Goal: Register for event/course

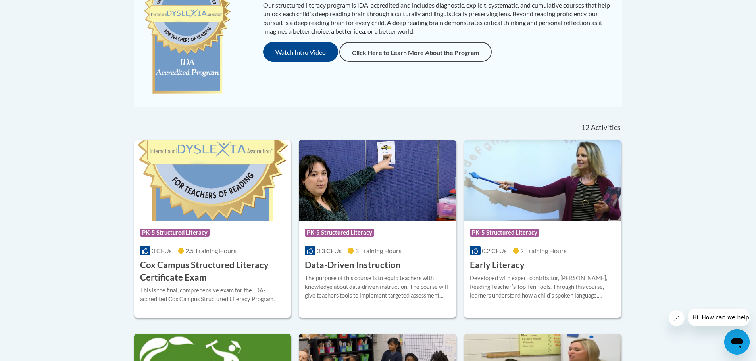
scroll to position [238, 0]
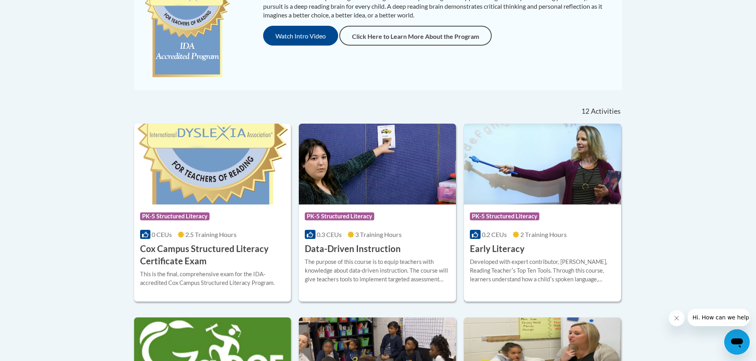
click at [549, 192] on img at bounding box center [542, 164] width 157 height 81
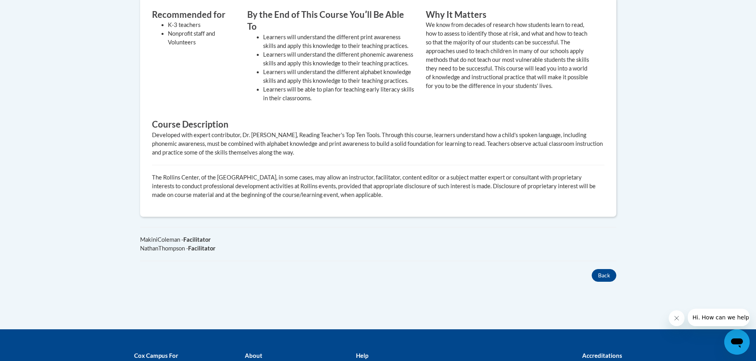
scroll to position [159, 0]
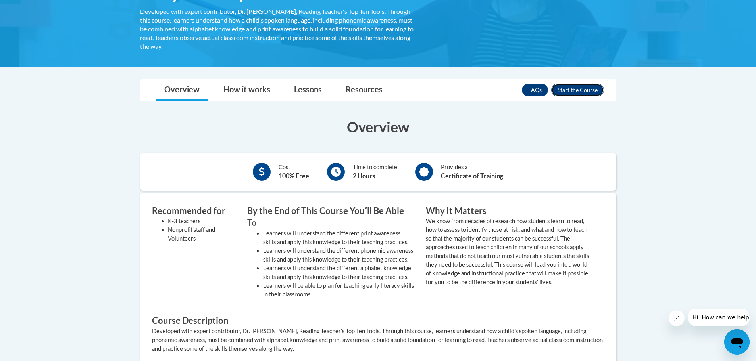
click at [580, 88] on button "Enroll" at bounding box center [577, 90] width 53 height 13
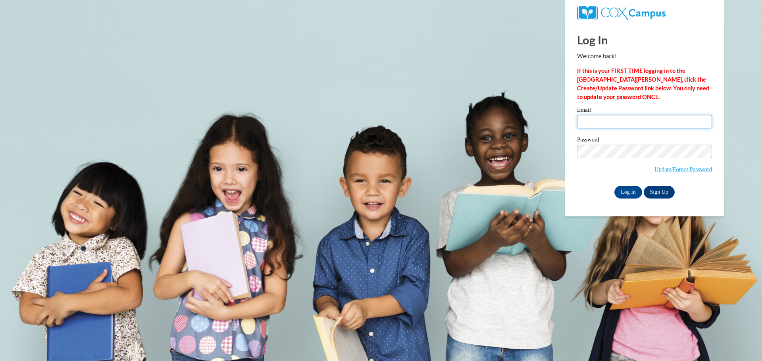
click at [604, 128] on input "Email" at bounding box center [644, 121] width 135 height 13
type input "bstroup@georgiasouthern.edu"
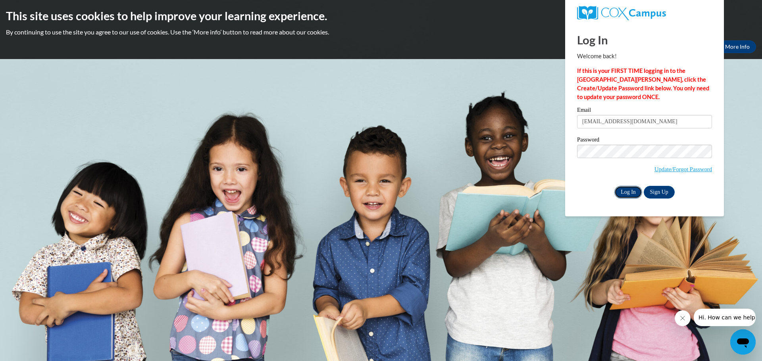
click at [629, 190] on input "Log In" at bounding box center [628, 192] width 28 height 13
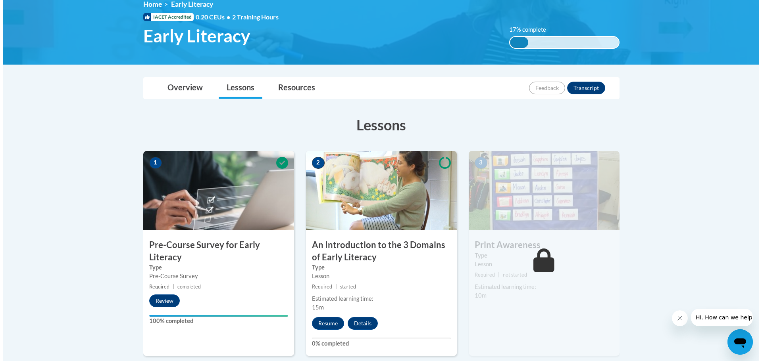
scroll to position [119, 0]
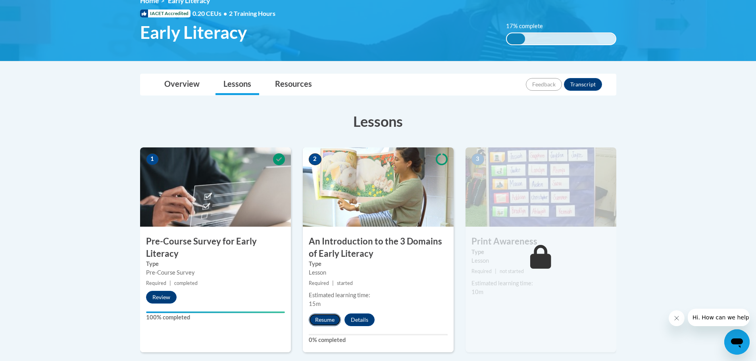
click at [321, 320] on button "Resume" at bounding box center [325, 320] width 32 height 13
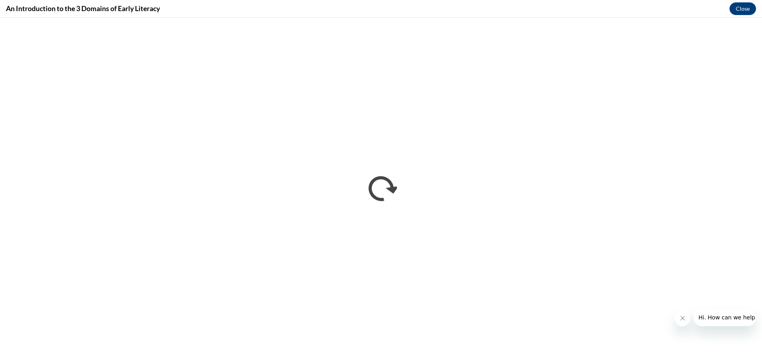
scroll to position [0, 0]
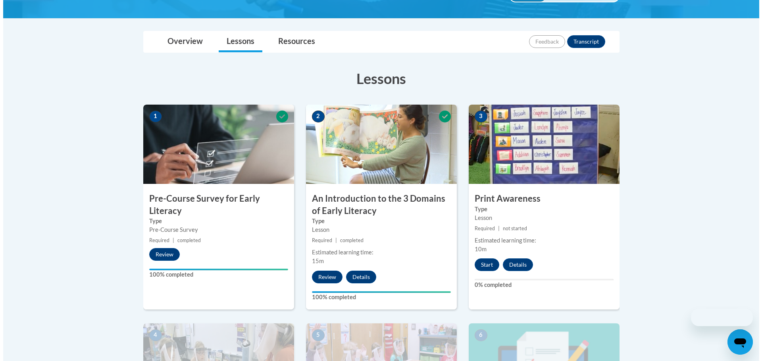
scroll to position [198, 0]
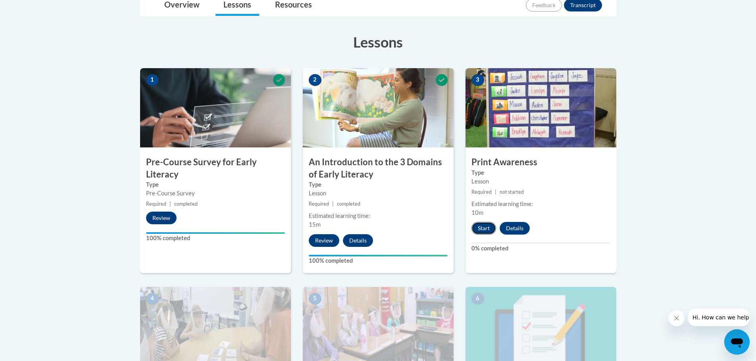
click at [489, 233] on button "Start" at bounding box center [483, 228] width 25 height 13
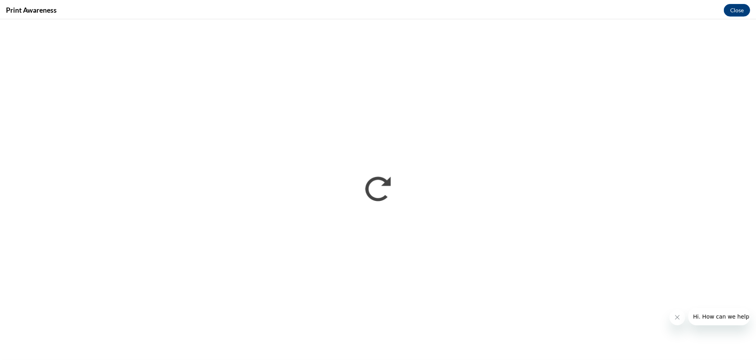
scroll to position [0, 0]
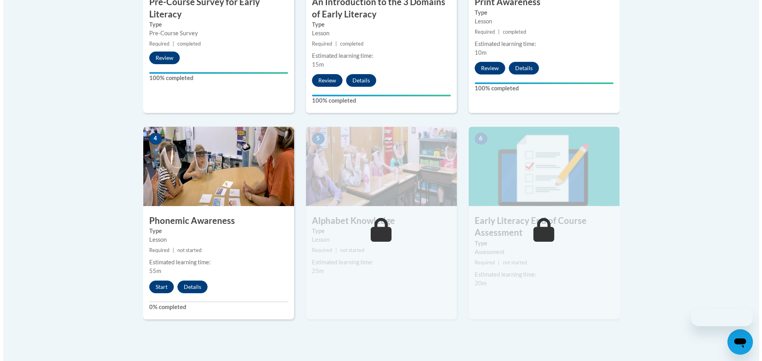
scroll to position [384, 0]
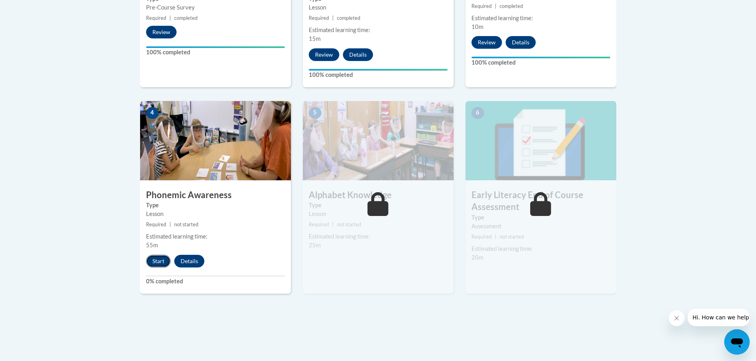
click at [164, 261] on button "Start" at bounding box center [158, 261] width 25 height 13
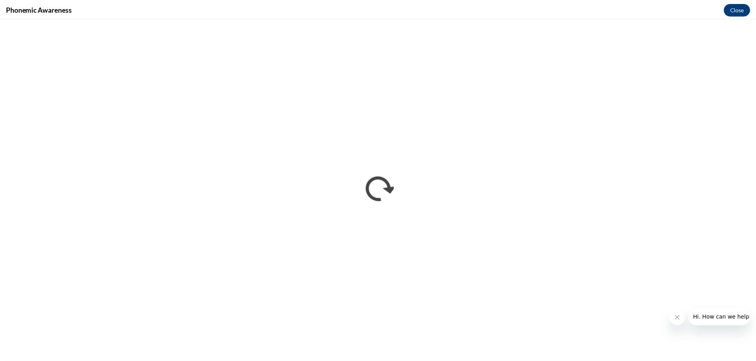
scroll to position [0, 0]
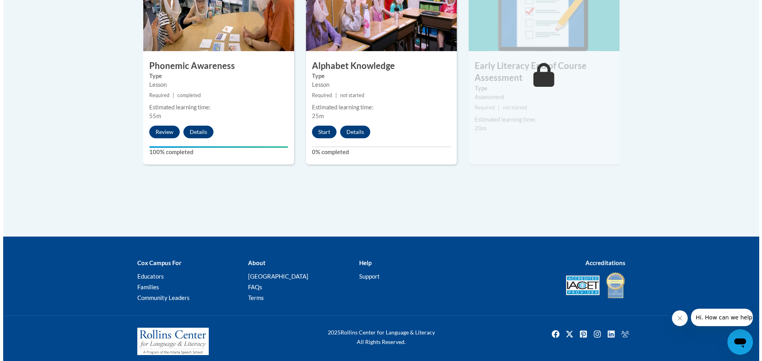
scroll to position [516, 0]
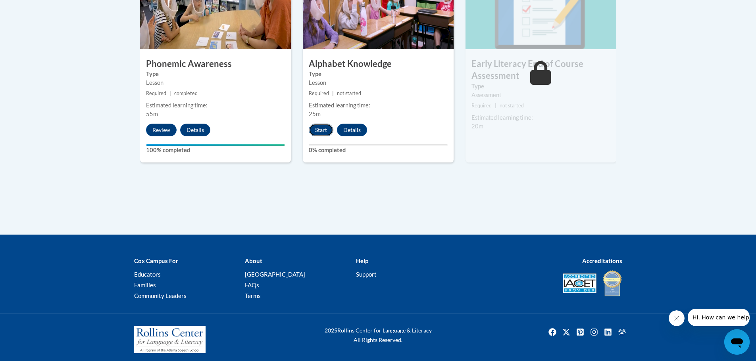
click at [319, 129] on button "Start" at bounding box center [321, 130] width 25 height 13
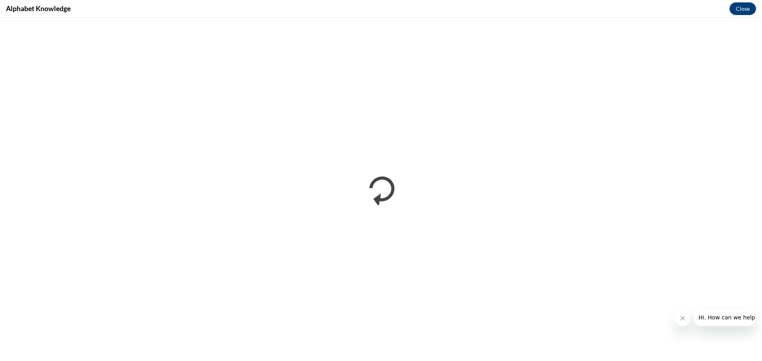
scroll to position [0, 0]
